Goal: Information Seeking & Learning: Learn about a topic

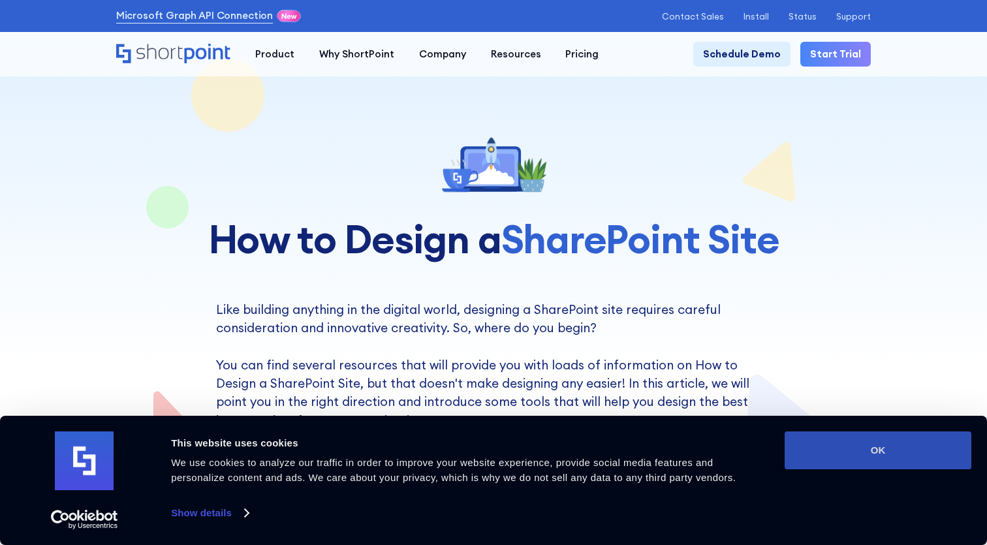
click at [874, 444] on button "OK" at bounding box center [878, 451] width 187 height 38
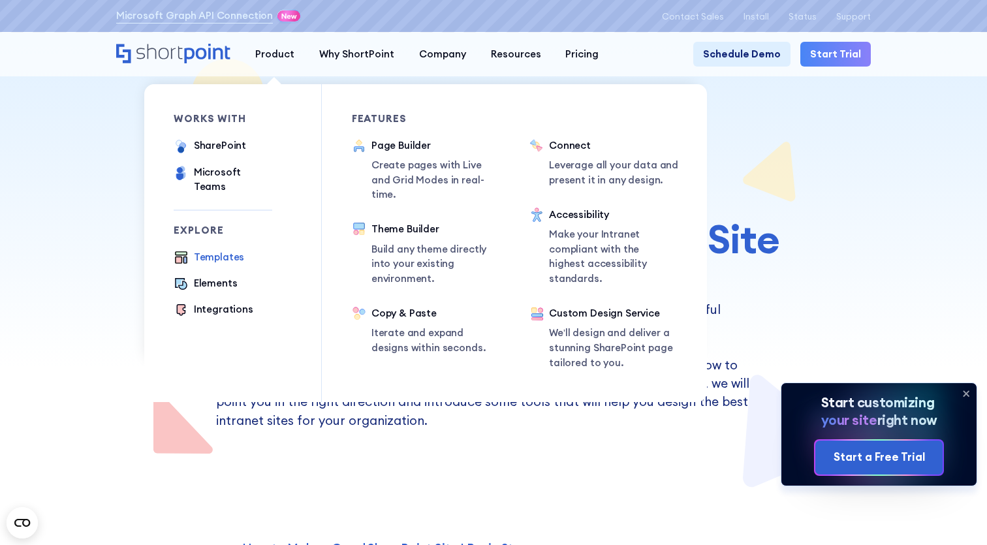
click at [223, 250] on div "Templates" at bounding box center [219, 257] width 51 height 15
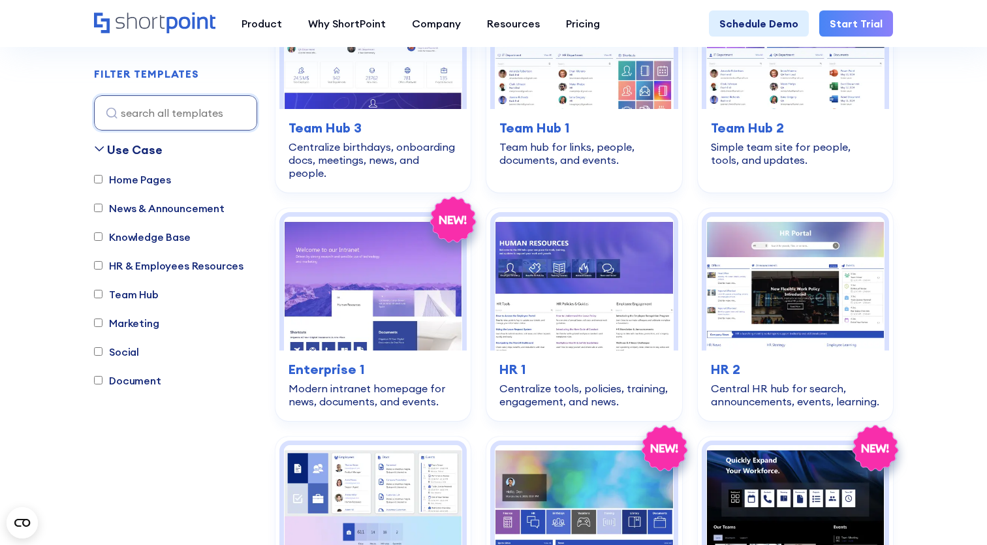
scroll to position [1642, 0]
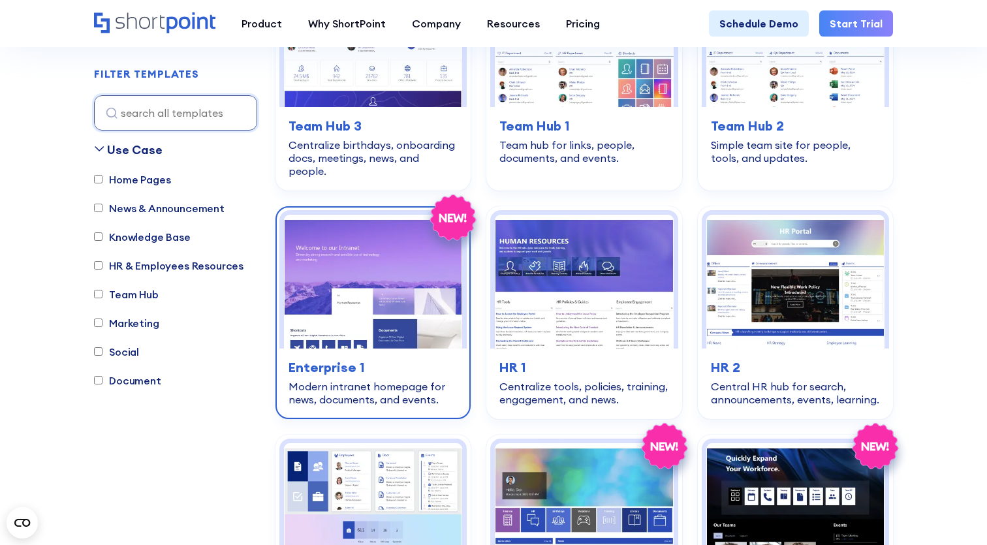
click at [368, 245] on img at bounding box center [373, 282] width 178 height 134
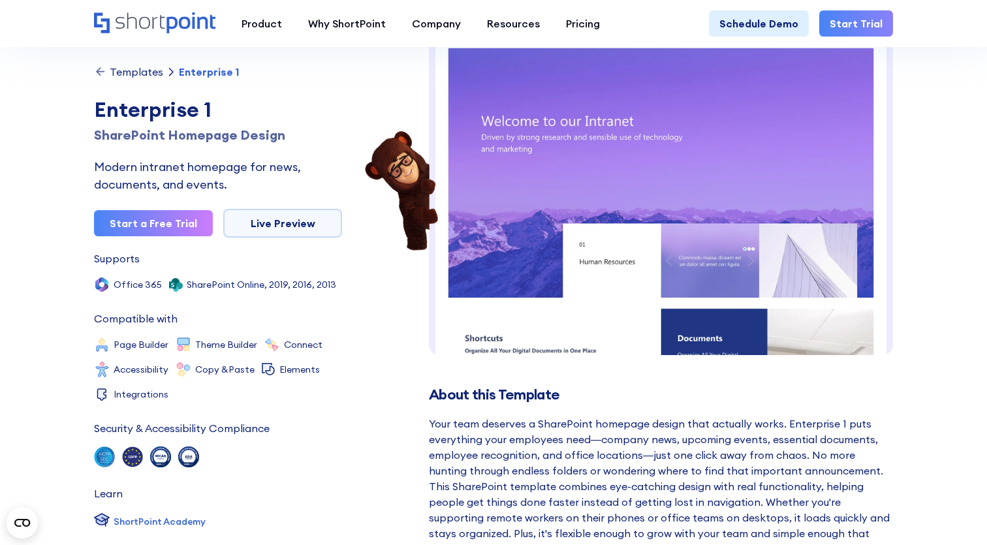
scroll to position [74, 0]
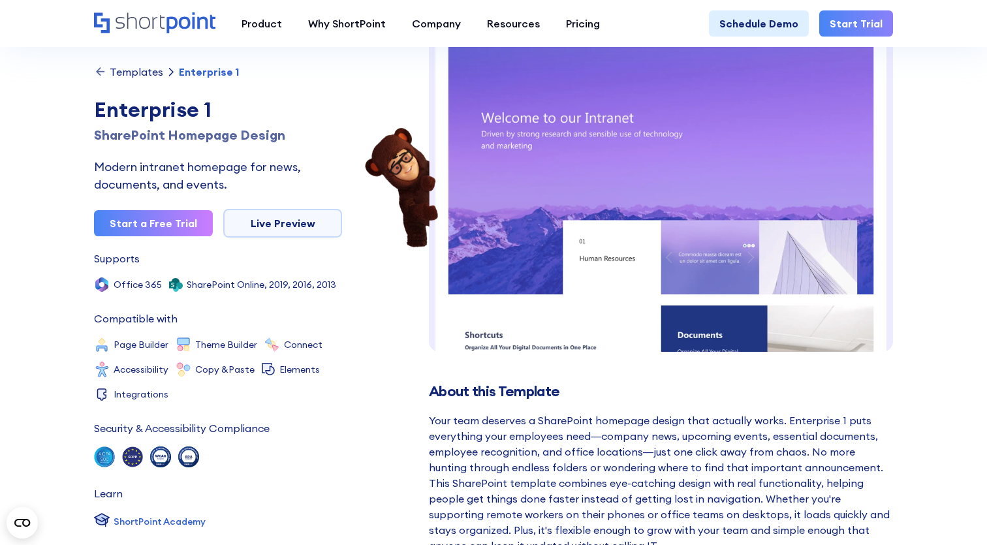
click at [230, 349] on div "Theme Builder" at bounding box center [226, 344] width 62 height 9
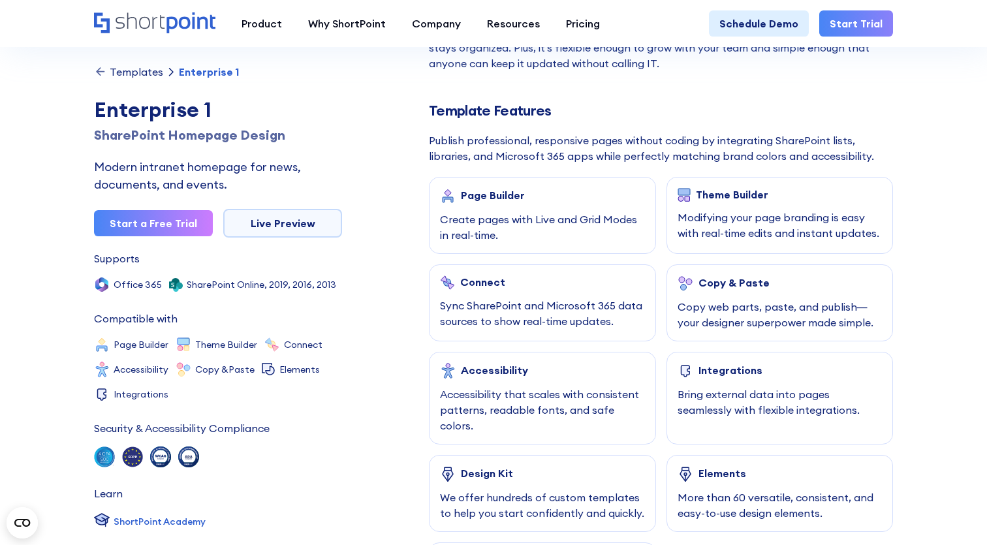
scroll to position [546, 0]
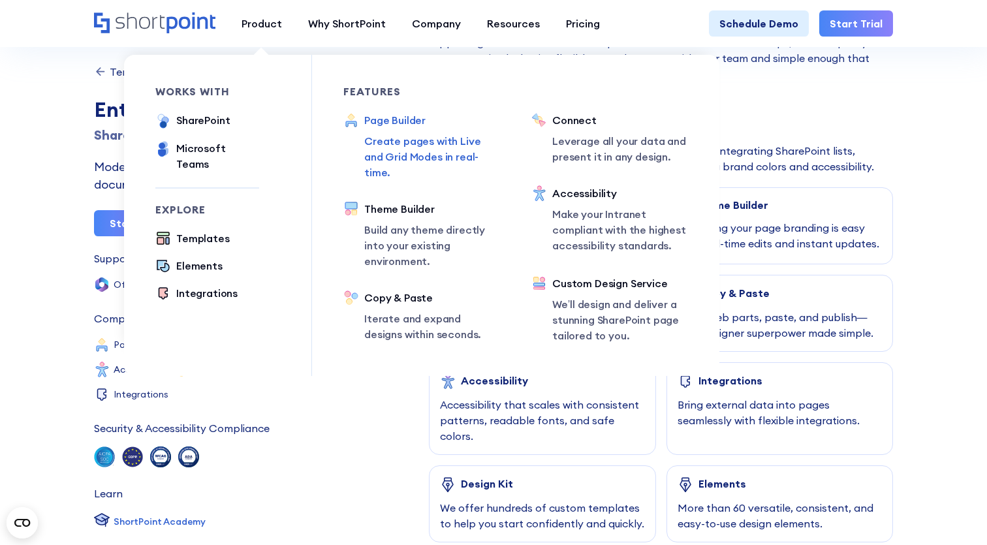
click at [403, 127] on div "Page Builder" at bounding box center [432, 120] width 136 height 16
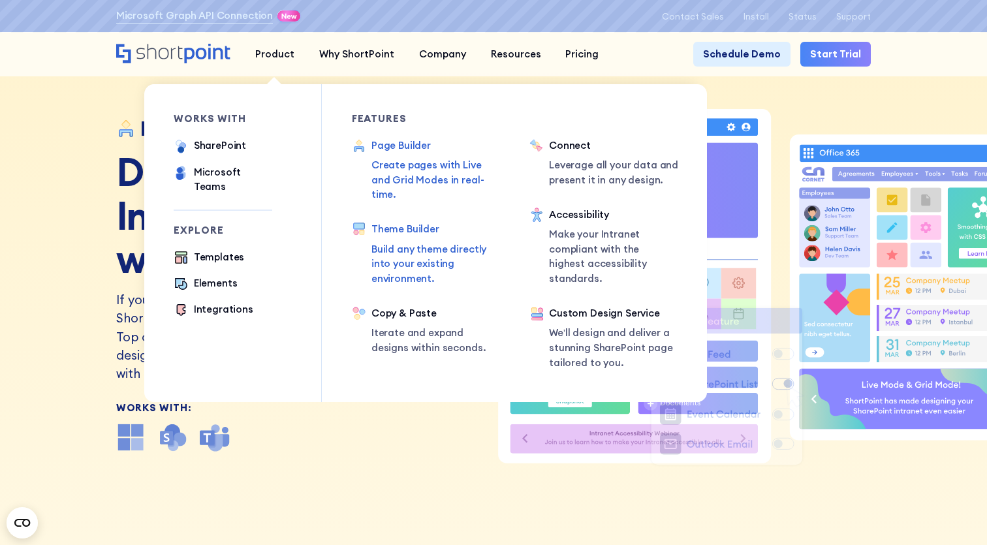
click at [413, 222] on div "Theme Builder" at bounding box center [435, 229] width 129 height 15
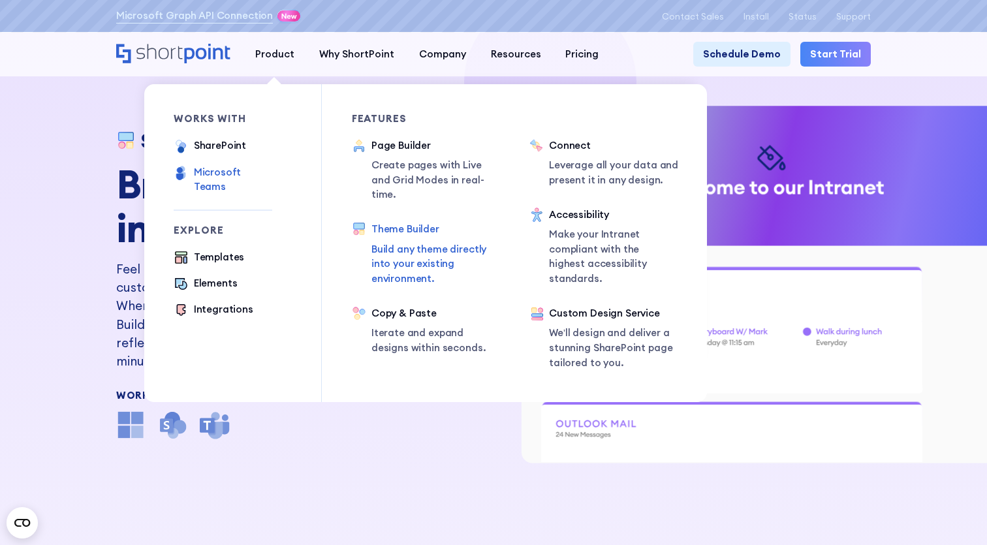
click at [244, 172] on div "Microsoft Teams" at bounding box center [233, 179] width 78 height 29
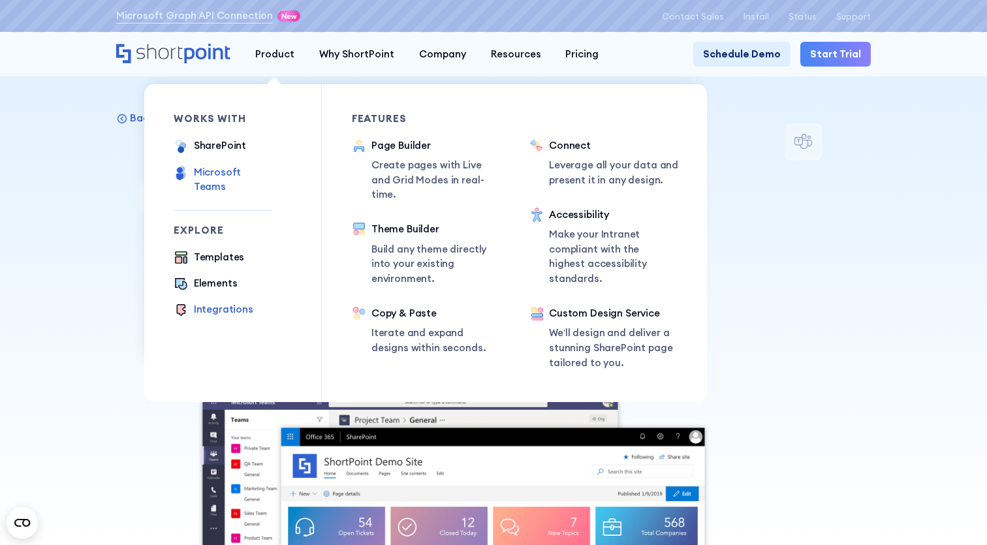
click at [221, 302] on div "Integrations" at bounding box center [223, 309] width 59 height 15
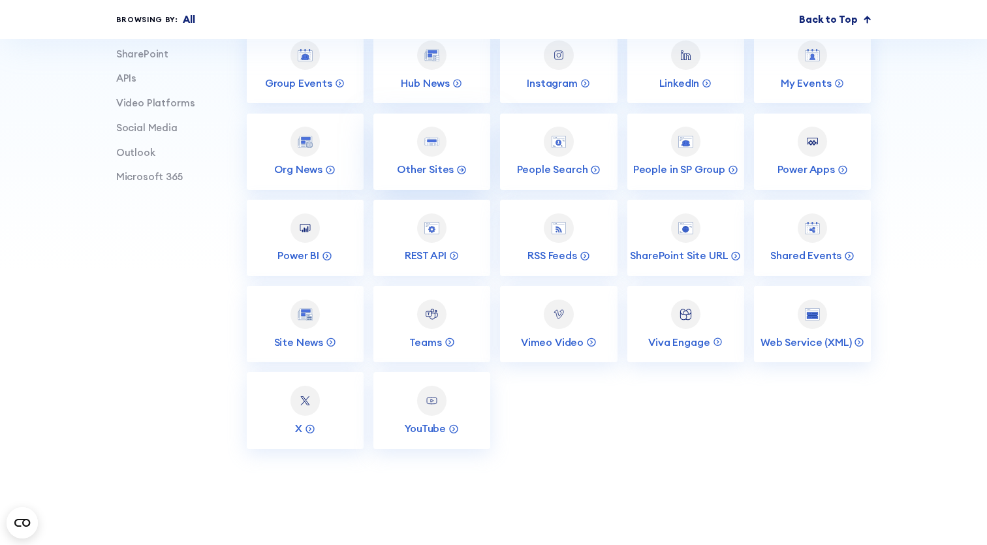
scroll to position [600, 0]
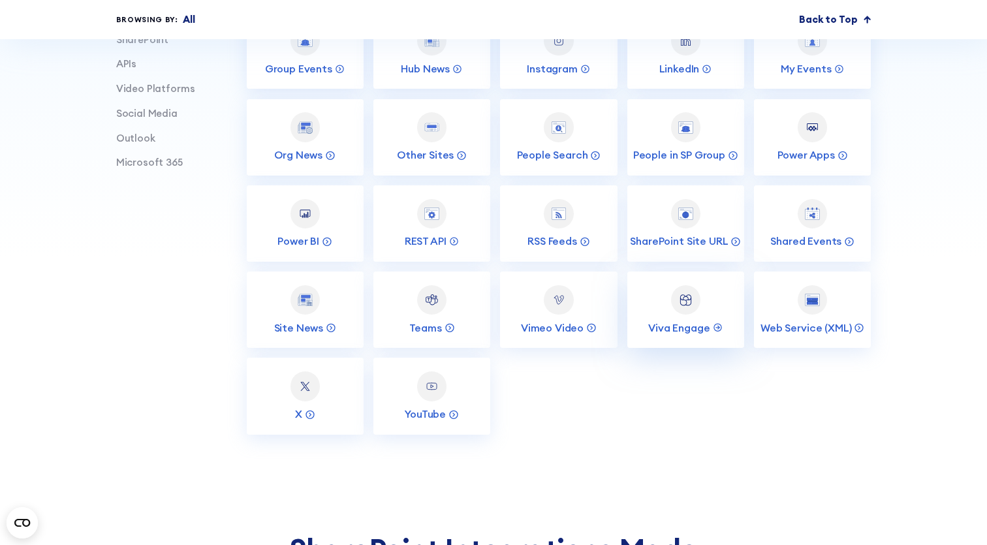
click at [685, 297] on img at bounding box center [685, 299] width 15 height 15
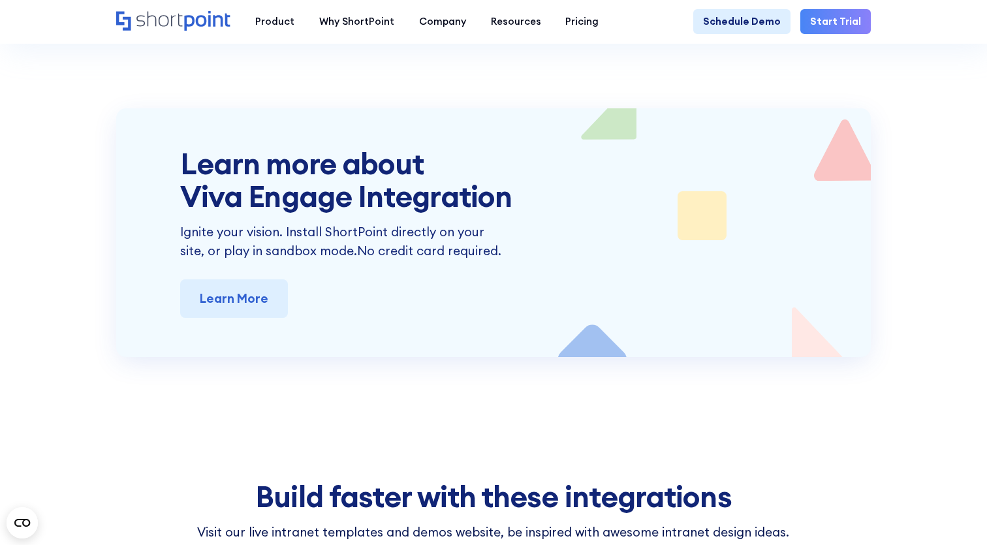
scroll to position [2263, 0]
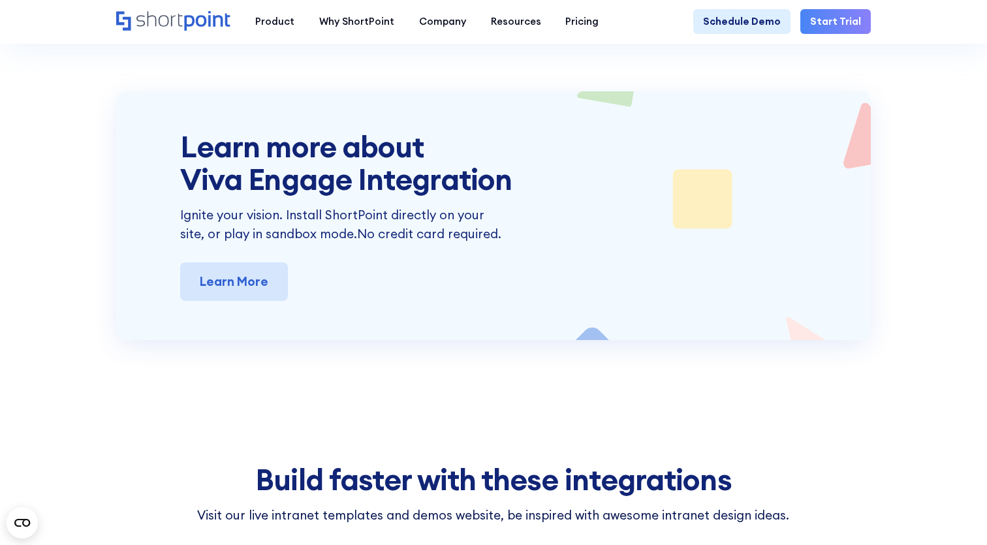
click at [245, 262] on link "Learn More" at bounding box center [234, 281] width 108 height 39
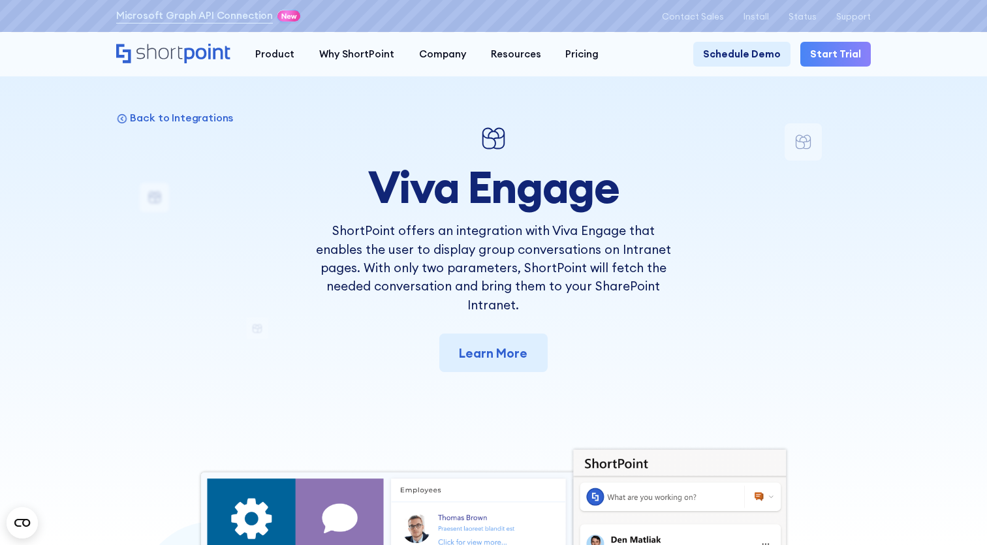
scroll to position [0, 0]
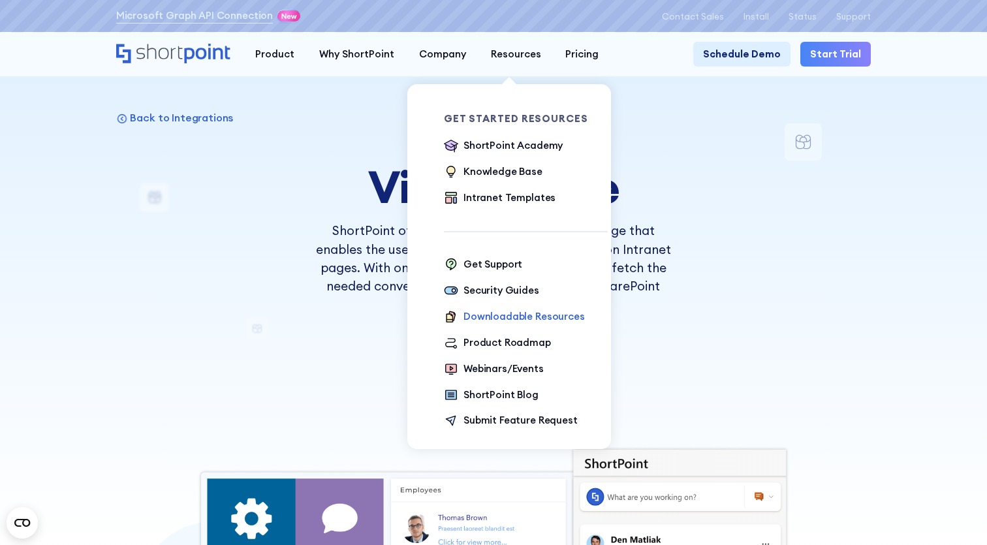
click at [486, 320] on div "Downloadable Resources" at bounding box center [523, 316] width 121 height 15
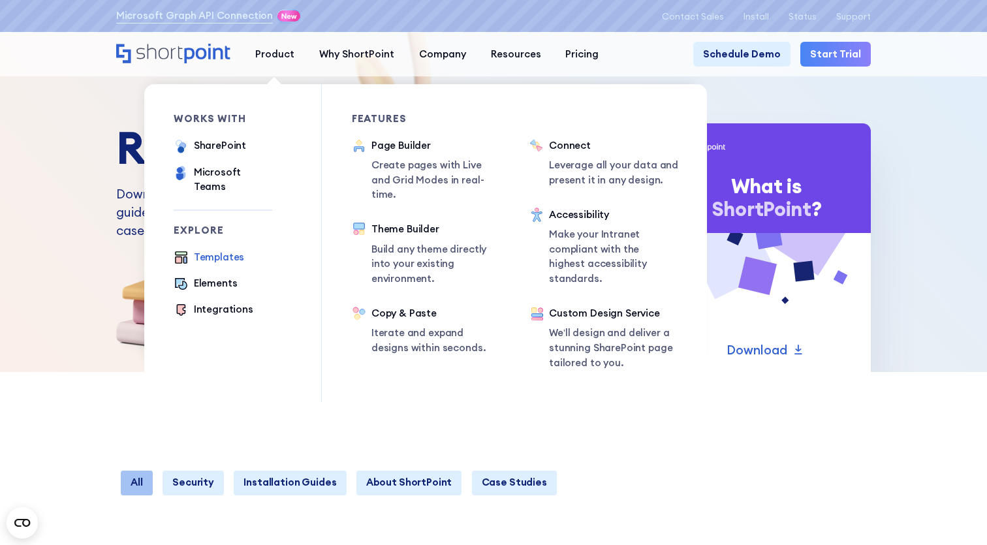
click at [223, 250] on div "Templates" at bounding box center [219, 257] width 51 height 15
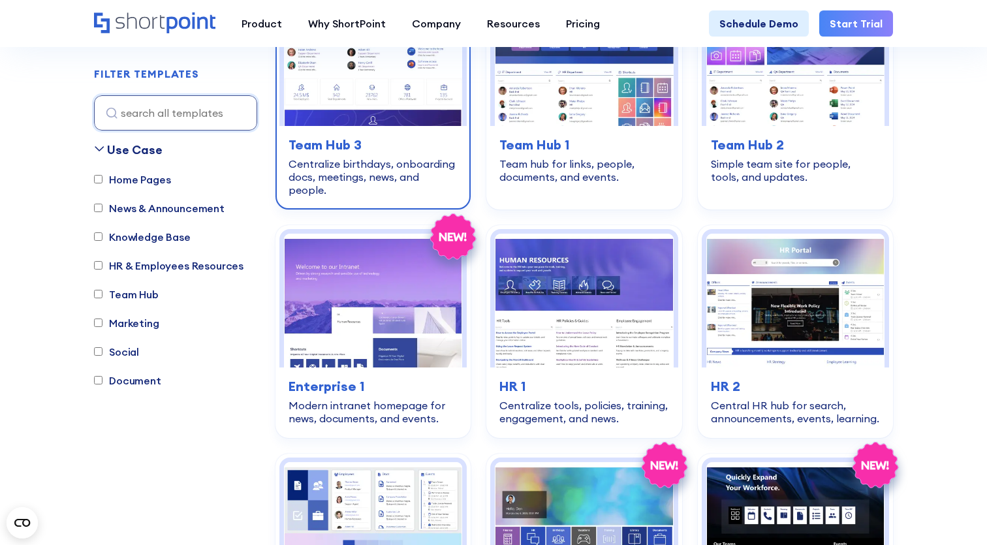
scroll to position [1625, 0]
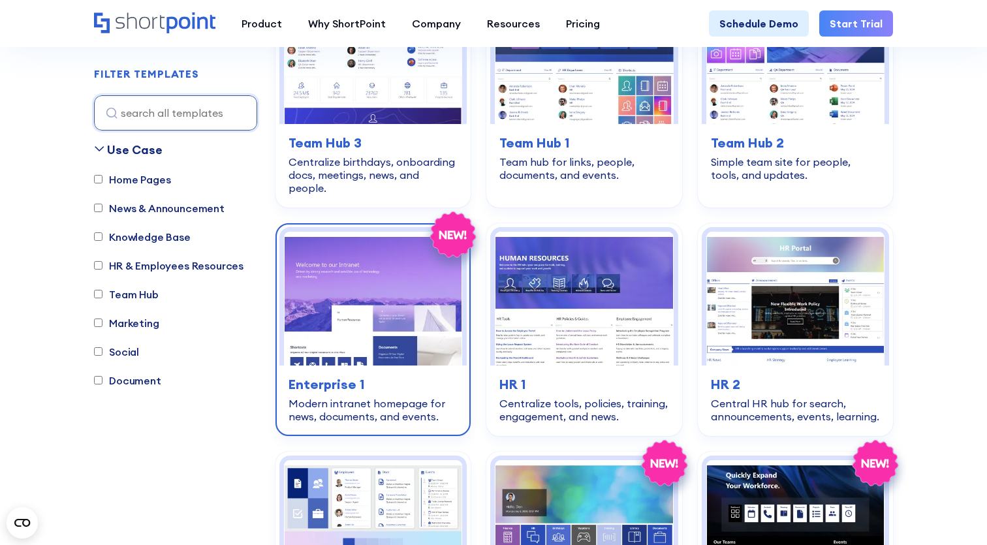
click at [380, 270] on img at bounding box center [373, 299] width 178 height 134
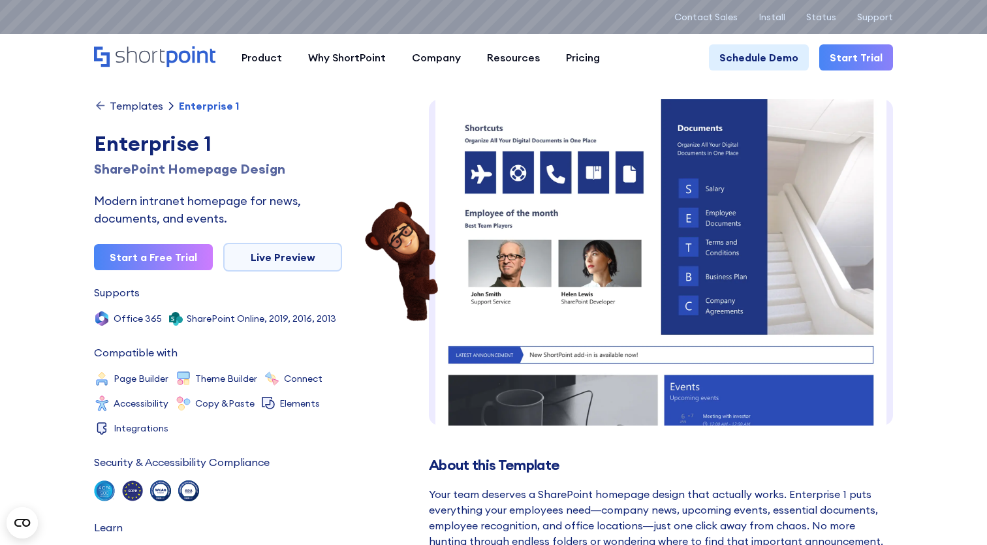
scroll to position [302, 0]
